Goal: Task Accomplishment & Management: Use online tool/utility

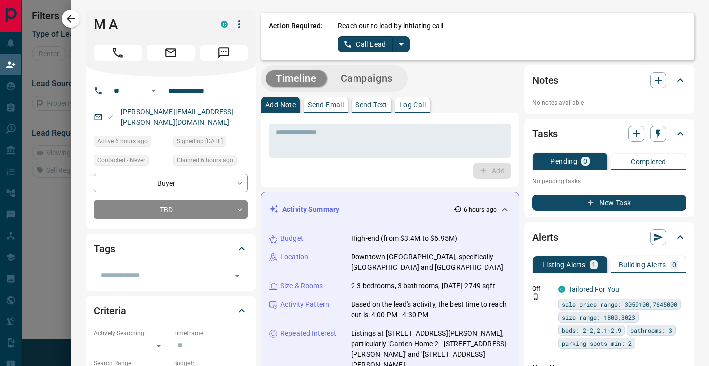
scroll to position [68, 503]
click at [409, 39] on button "split button" at bounding box center [401, 44] width 17 height 16
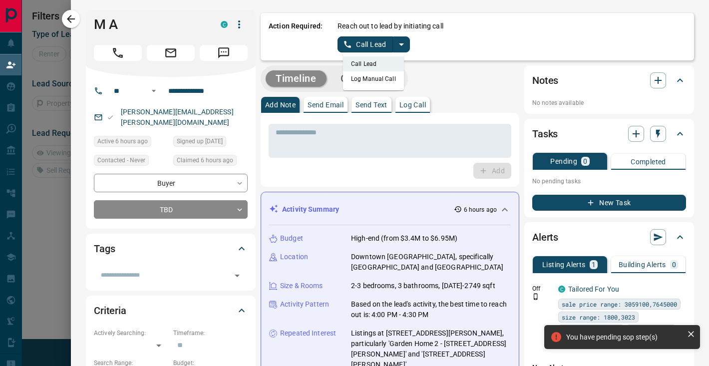
click at [408, 40] on button "split button" at bounding box center [401, 44] width 17 height 16
click at [408, 47] on button "split button" at bounding box center [401, 44] width 17 height 16
click at [396, 75] on li "Log Manual Call" at bounding box center [373, 78] width 61 height 15
click at [383, 52] on button "Log Manual Call" at bounding box center [371, 44] width 66 height 16
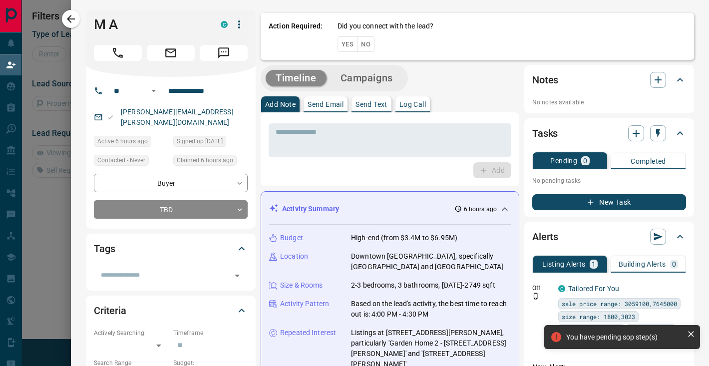
click at [341, 44] on button "Yes" at bounding box center [348, 43] width 20 height 15
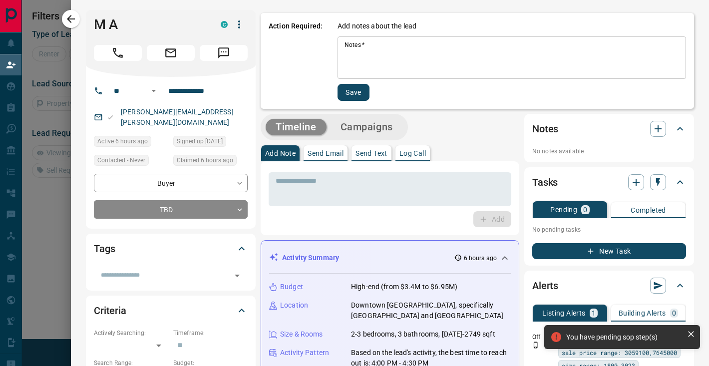
click at [372, 58] on textarea "Notes   *" at bounding box center [512, 58] width 335 height 34
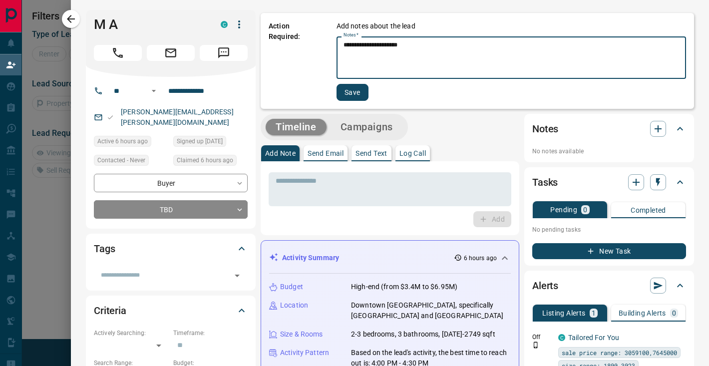
type textarea "**********"
click at [367, 89] on button "Save" at bounding box center [353, 92] width 32 height 17
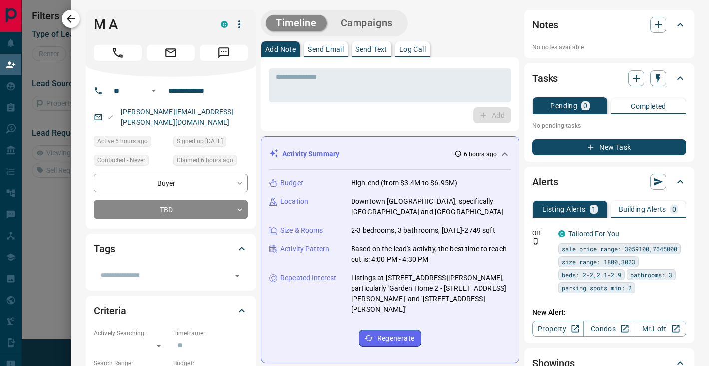
click at [67, 20] on icon "button" at bounding box center [71, 19] width 12 height 12
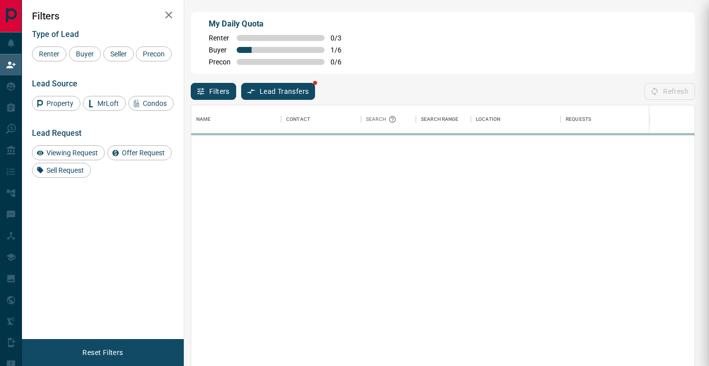
scroll to position [277, 503]
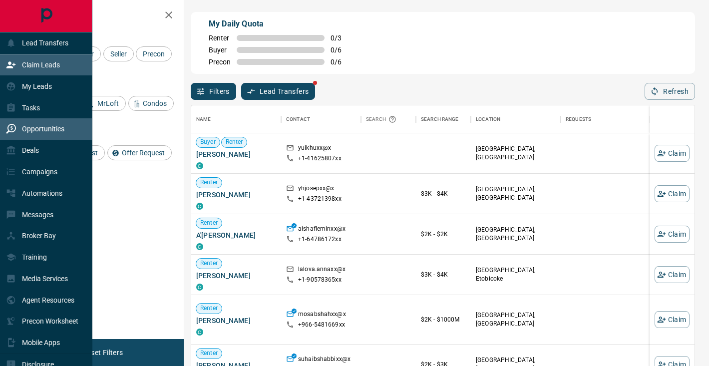
click at [53, 131] on p "Opportunities" at bounding box center [43, 129] width 42 height 8
